Goal: Task Accomplishment & Management: Manage account settings

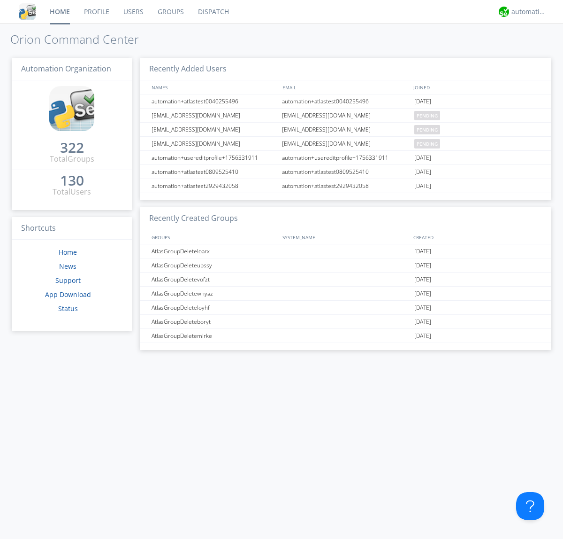
click at [133, 12] on link "Users" at bounding box center [133, 11] width 34 height 23
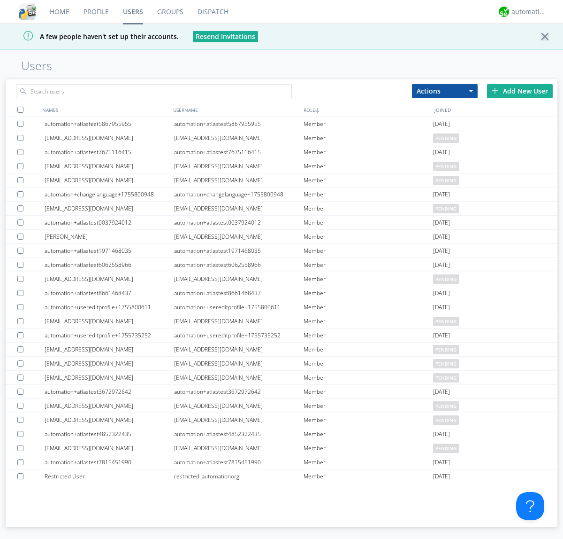
click at [520, 91] on div "Add New User" at bounding box center [520, 91] width 66 height 14
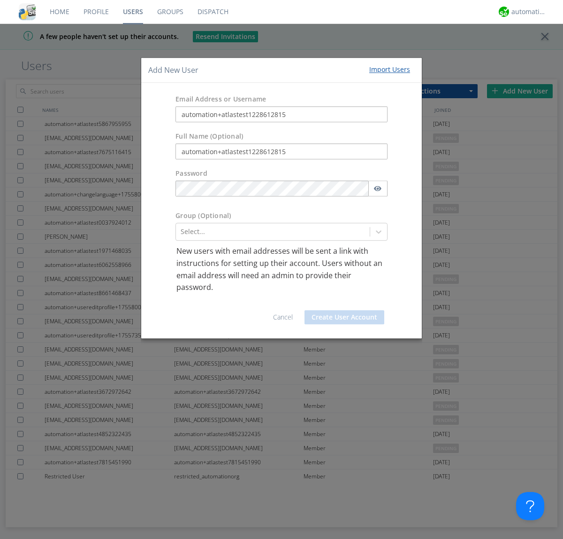
type input "automation+atlastest1228612815"
click at [273, 231] on div at bounding box center [273, 231] width 185 height 11
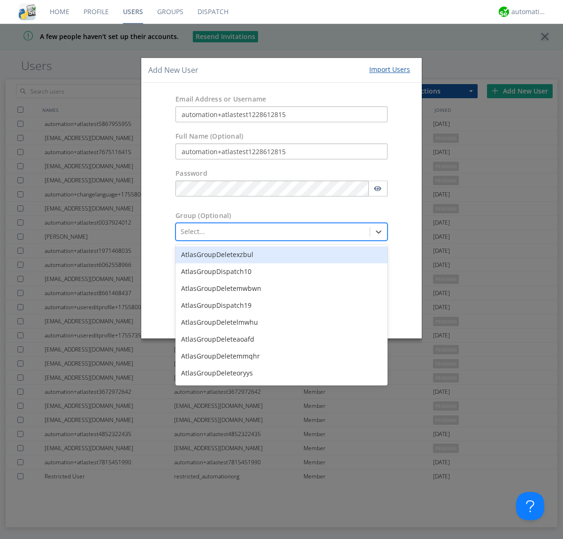
click at [345, 316] on button "Create User Account" at bounding box center [345, 317] width 80 height 14
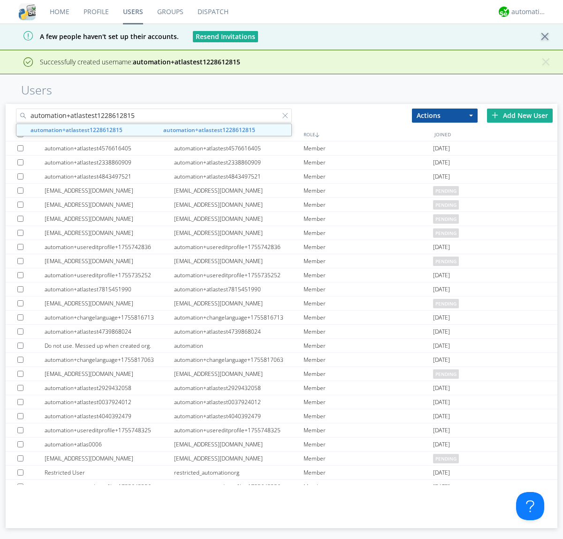
type input "automation+atlastest1228612815"
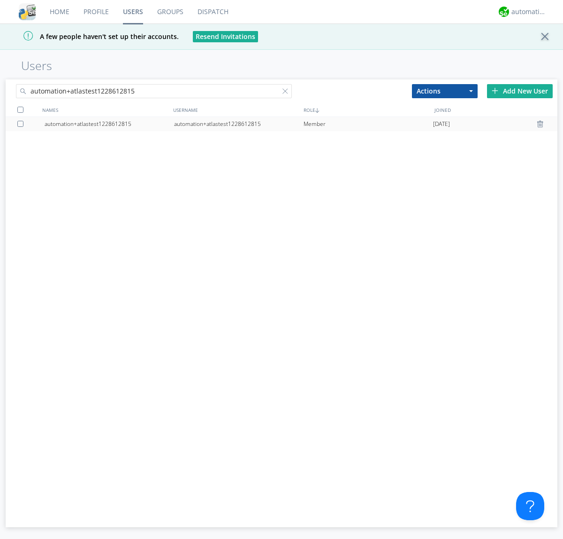
click at [239, 123] on div "automation+atlastest1228612815" at bounding box center [239, 124] width 130 height 14
